Goal: Navigation & Orientation: Find specific page/section

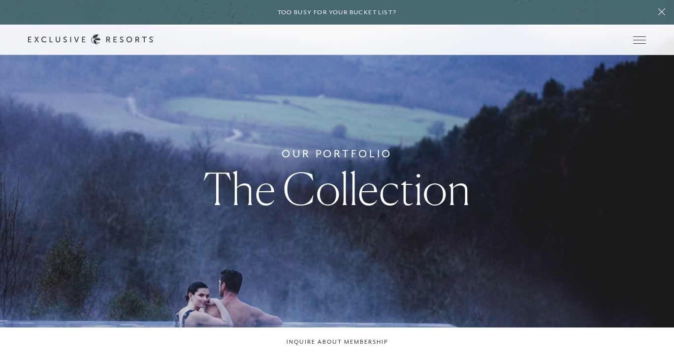
click at [620, 25] on div "Schedule a Meeting Get Started Visit home page Member Login Schedule a Meeting …" at bounding box center [337, 40] width 674 height 31
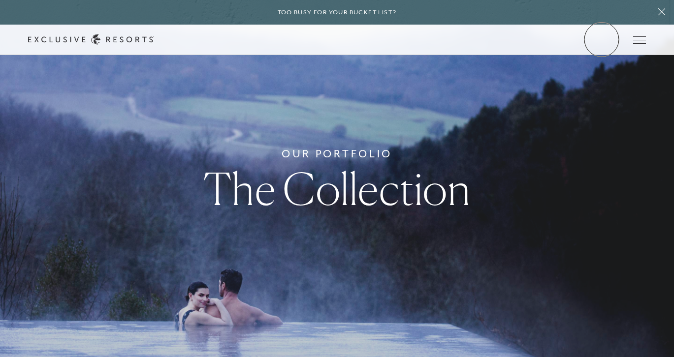
click at [0, 0] on link "Member Login" at bounding box center [0, 0] width 0 height 0
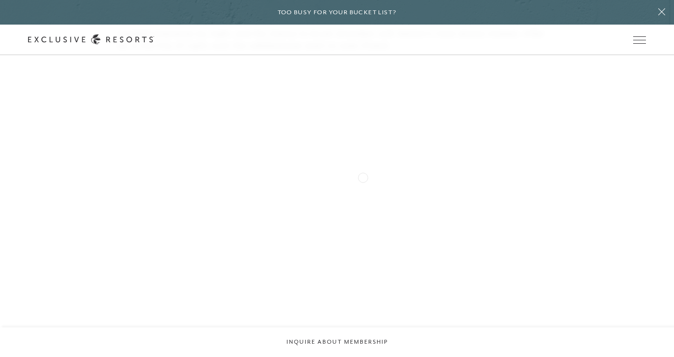
scroll to position [1681, 0]
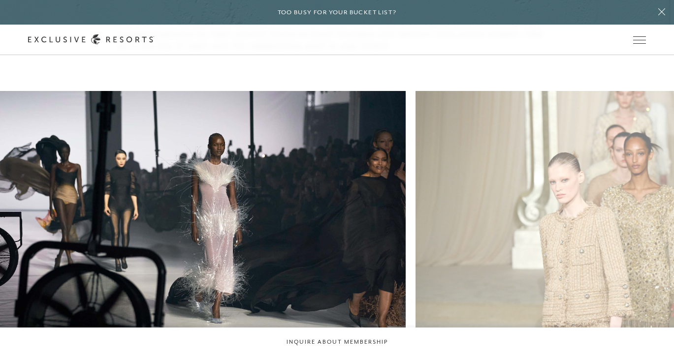
click at [516, 198] on figure "Enjoy creations from emerging talents" at bounding box center [630, 243] width 430 height 304
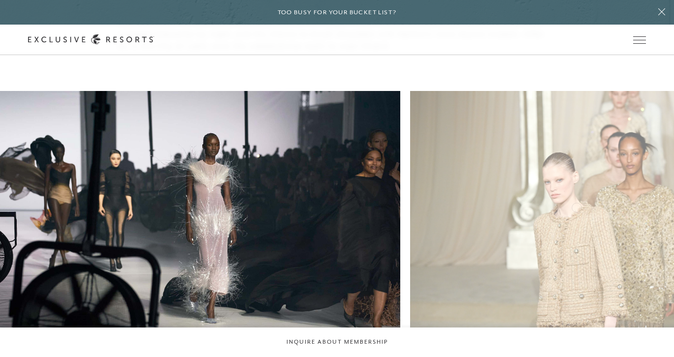
drag, startPoint x: 390, startPoint y: 104, endPoint x: 93, endPoint y: 230, distance: 322.4
click at [410, 230] on figure "Enjoy creations from emerging talents" at bounding box center [625, 243] width 430 height 304
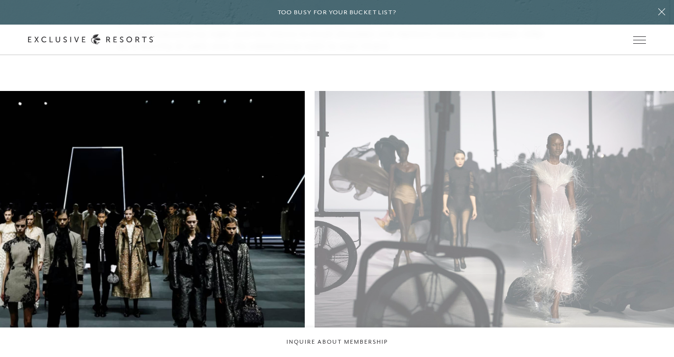
click at [213, 246] on figure "Enjoy Paris in the Spring with a side of couture" at bounding box center [90, 243] width 430 height 304
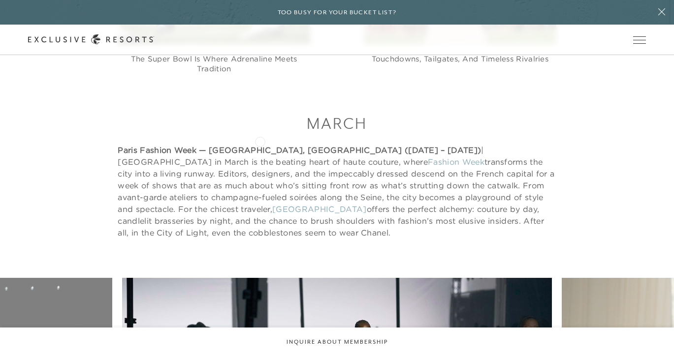
scroll to position [1560, 0]
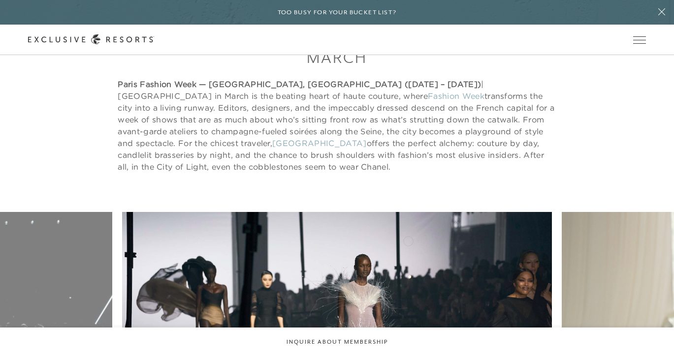
click at [140, 239] on figure "This season promises groundbreaking collections from established houses" at bounding box center [337, 364] width 430 height 304
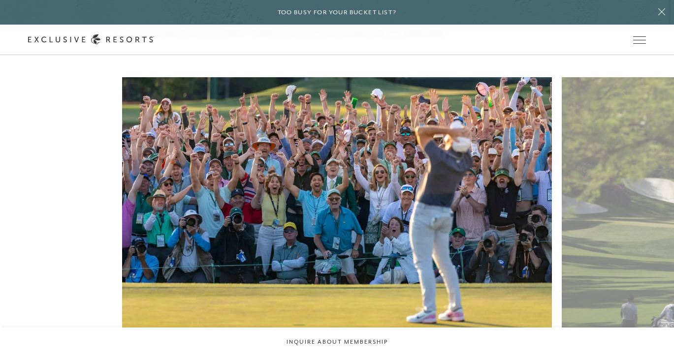
scroll to position [2196, 0]
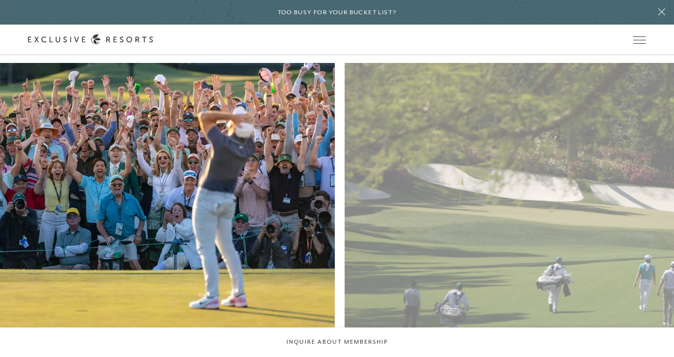
click at [306, 156] on figure "The first full week of April ushers in a stage unique to golf and to sport" at bounding box center [120, 215] width 430 height 304
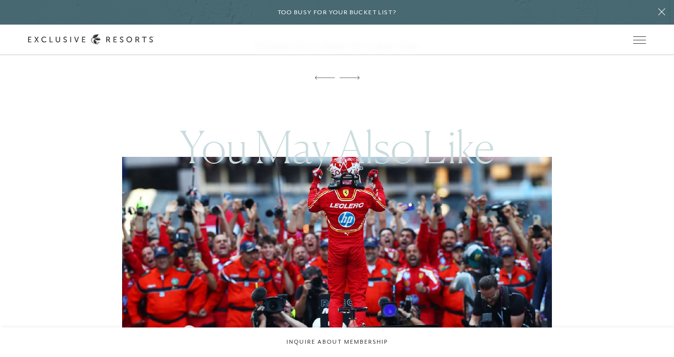
scroll to position [8899, 0]
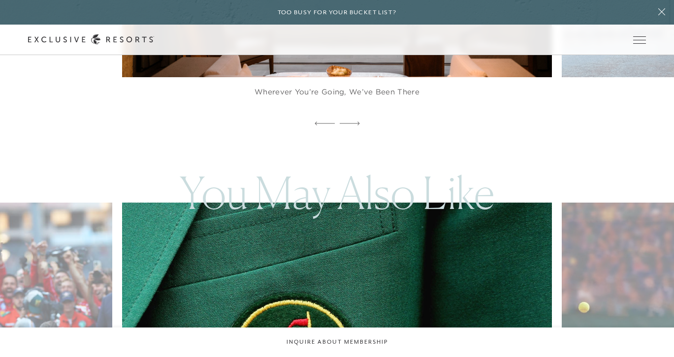
scroll to position [8841, 0]
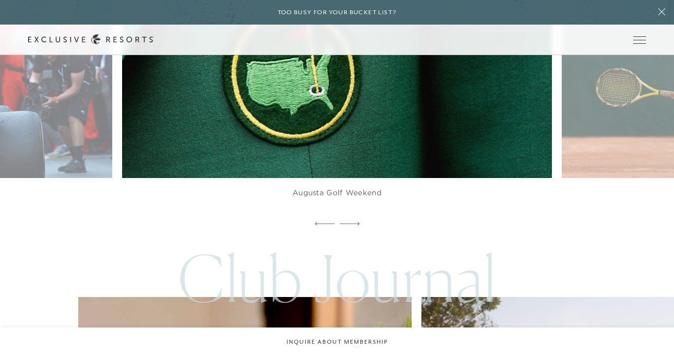
scroll to position [9141, 0]
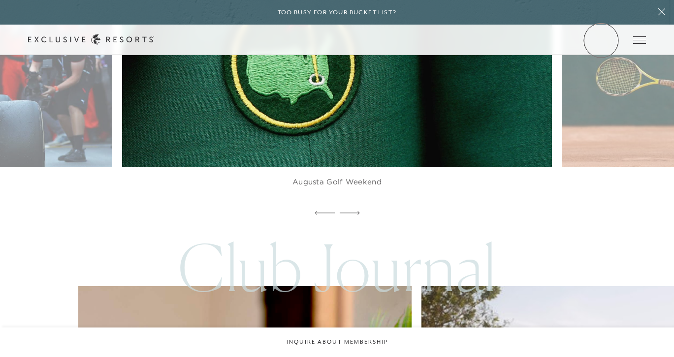
click at [0, 0] on link "Member Login" at bounding box center [0, 0] width 0 height 0
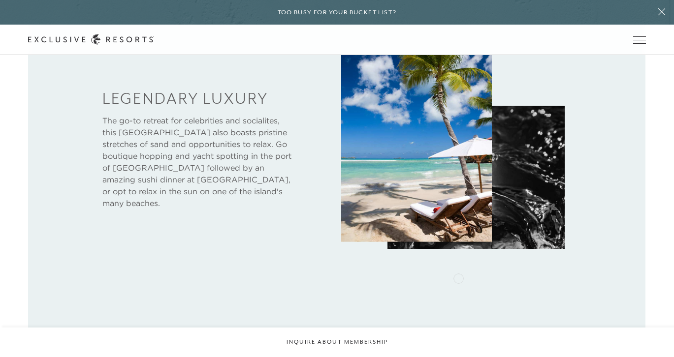
scroll to position [480, 0]
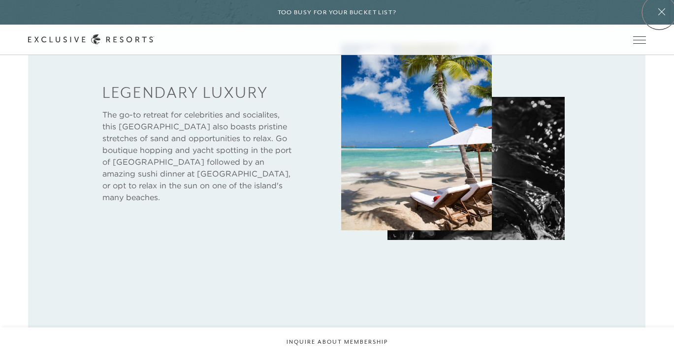
click at [659, 12] on icon at bounding box center [661, 12] width 19 height 8
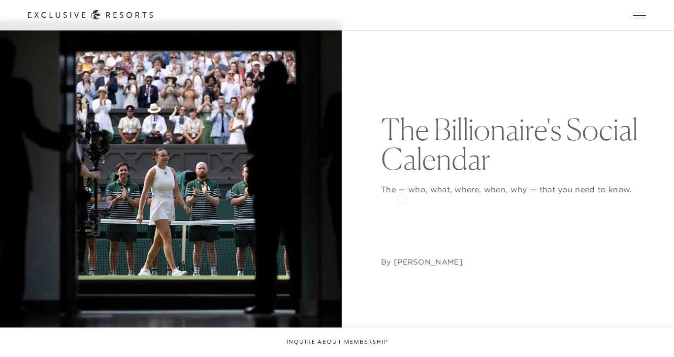
scroll to position [79, 0]
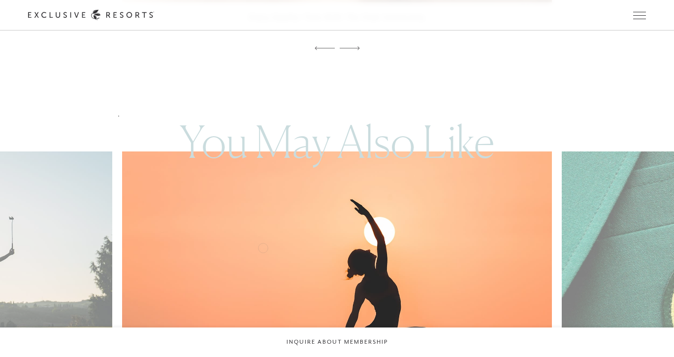
scroll to position [4771, 0]
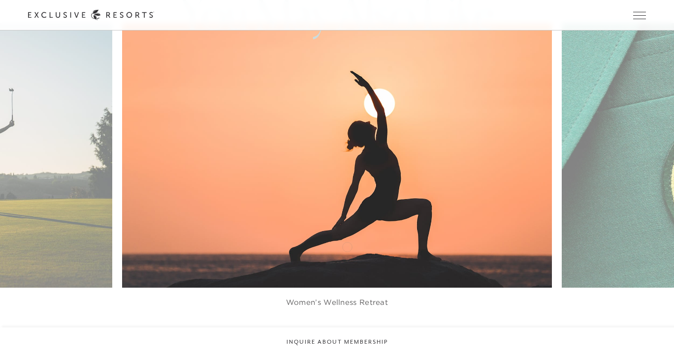
click at [347, 332] on icon at bounding box center [350, 334] width 20 height 4
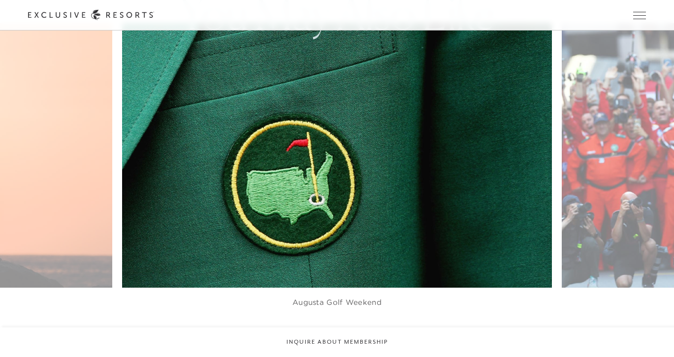
click at [345, 144] on img at bounding box center [351, 155] width 472 height 291
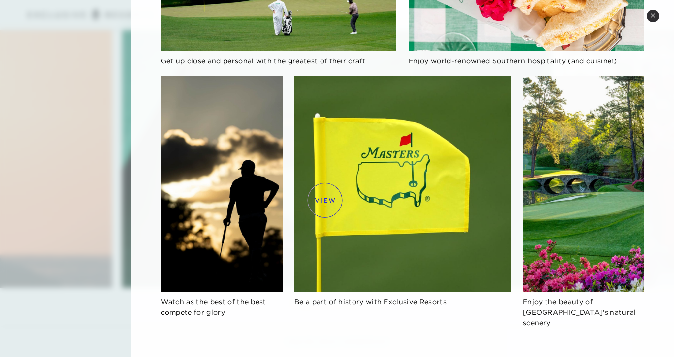
scroll to position [0, 0]
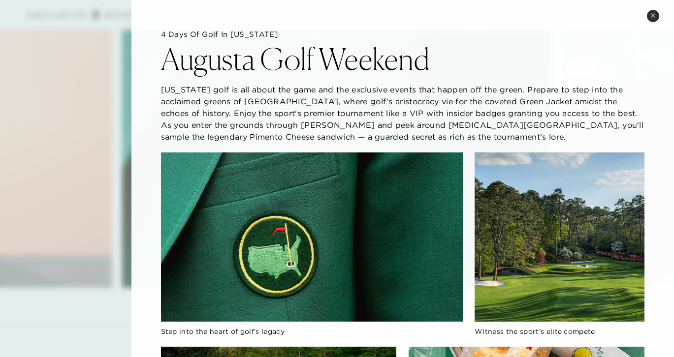
click at [338, 97] on p "Georgia golf is all about the game and the exclusive events that happen off the…" at bounding box center [403, 113] width 484 height 59
click at [322, 222] on img at bounding box center [312, 238] width 302 height 170
click at [462, 254] on img at bounding box center [312, 238] width 302 height 170
click at [657, 18] on button "Close quickview" at bounding box center [653, 16] width 12 height 12
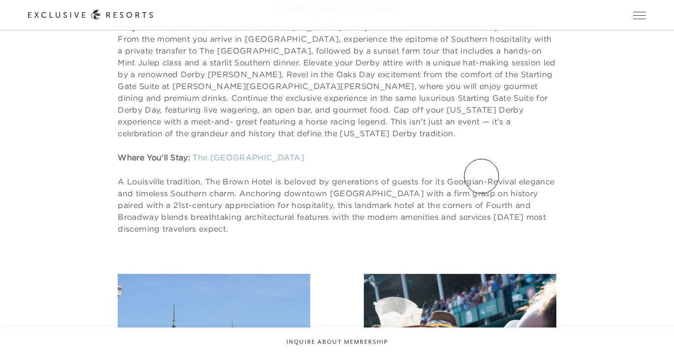
scroll to position [729, 0]
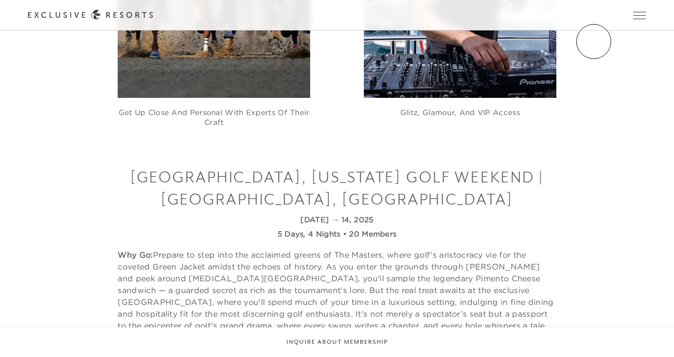
click at [593, 21] on div "Schedule a Meeting Get Started Visit home page Member Login Schedule a Meeting …" at bounding box center [337, 15] width 674 height 31
click at [0, 0] on link "Member Login" at bounding box center [0, 0] width 0 height 0
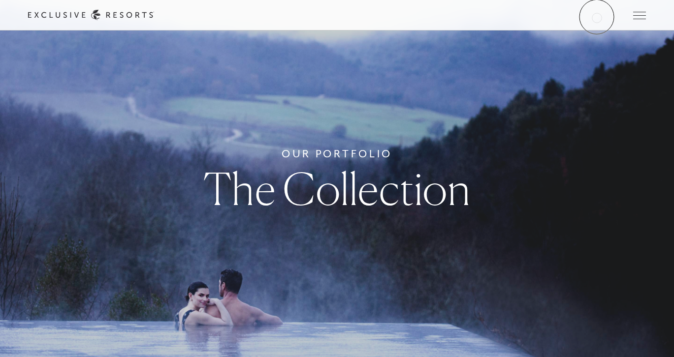
click at [603, 8] on div "Schedule a Meeting Get Started Visit home page Member Login Schedule a Meeting …" at bounding box center [337, 15] width 674 height 31
click at [0, 0] on link "Member Login" at bounding box center [0, 0] width 0 height 0
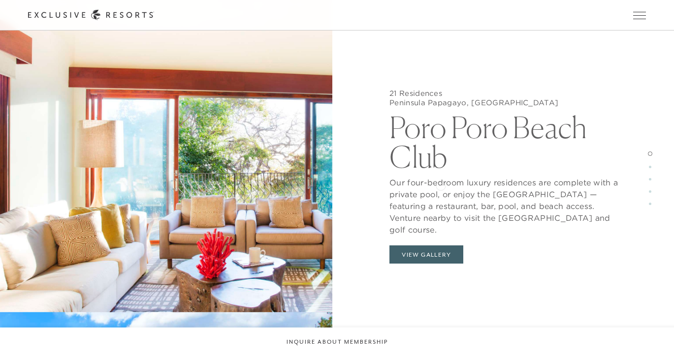
scroll to position [3395, 0]
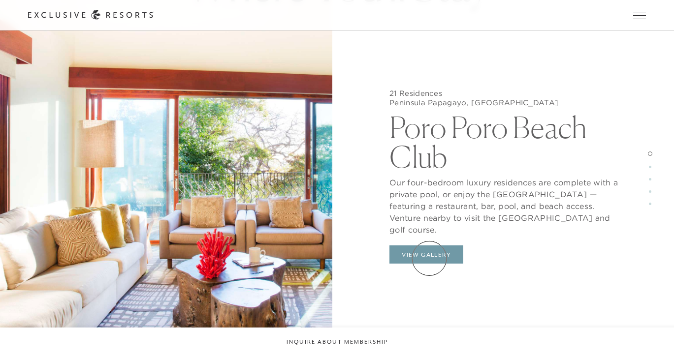
click at [428, 255] on button "View Gallery" at bounding box center [426, 255] width 74 height 19
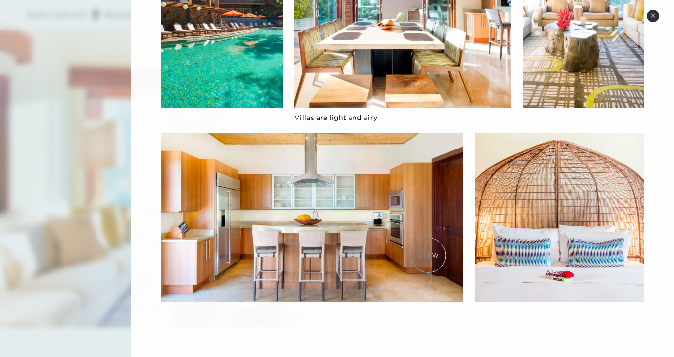
scroll to position [0, 0]
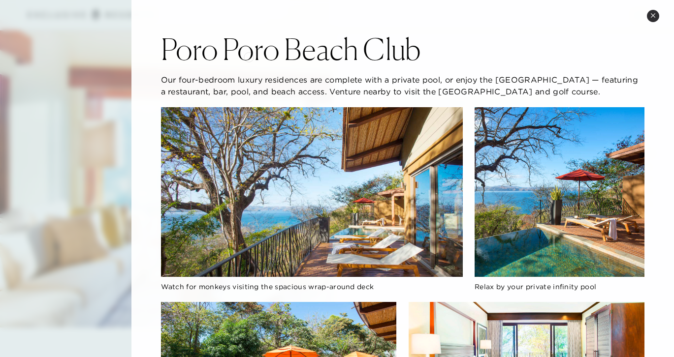
click at [250, 57] on h2 "Poro Poro Beach Club" at bounding box center [291, 49] width 260 height 30
click at [60, 104] on div at bounding box center [337, 178] width 674 height 357
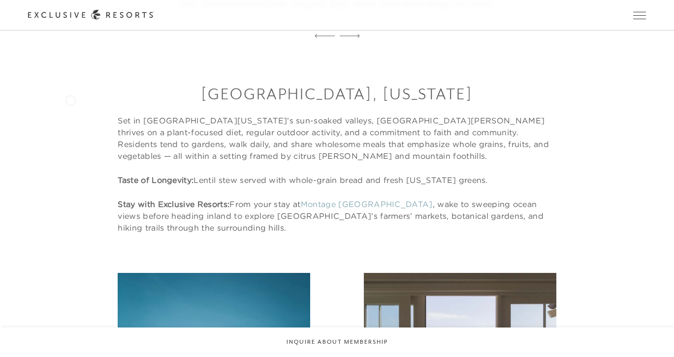
scroll to position [2410, 0]
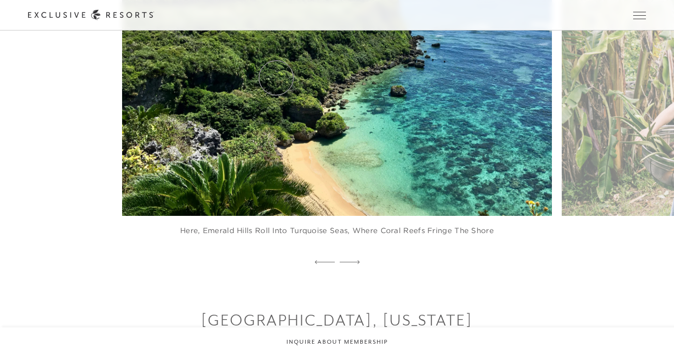
click at [0, 0] on link "Residence Collection" at bounding box center [0, 0] width 0 height 0
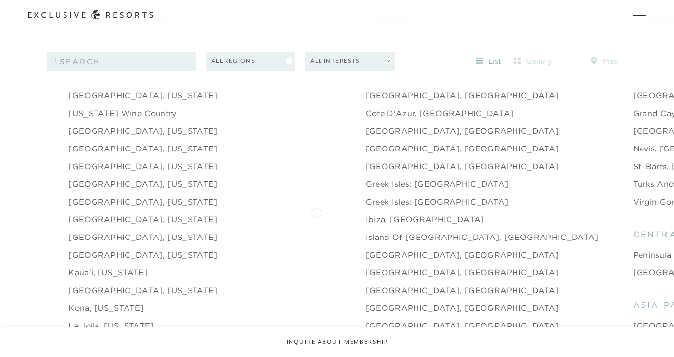
scroll to position [1050, 0]
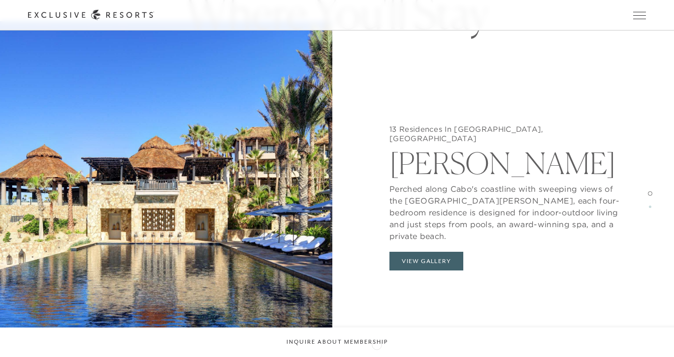
scroll to position [939, 0]
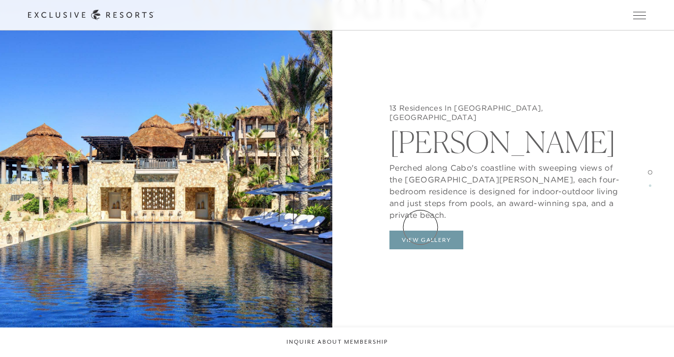
click at [420, 231] on button "View Gallery" at bounding box center [426, 240] width 74 height 19
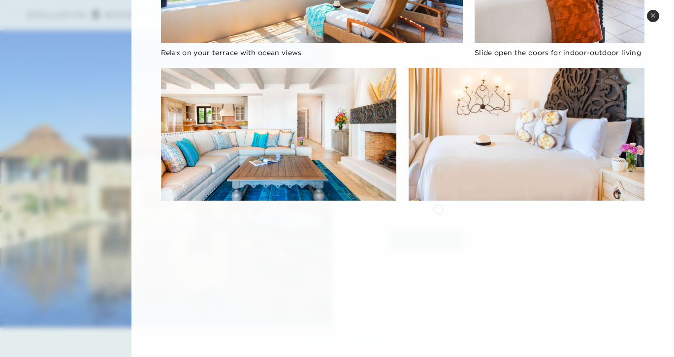
scroll to position [735, 0]
